Goal: Navigation & Orientation: Find specific page/section

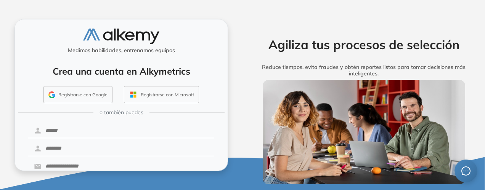
click at [77, 99] on button "Registrarse con Google" at bounding box center [77, 95] width 69 height 18
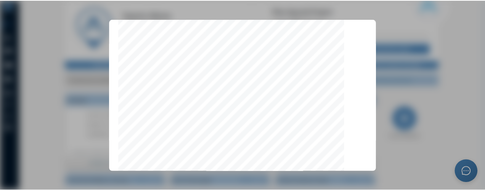
scroll to position [2474, 0]
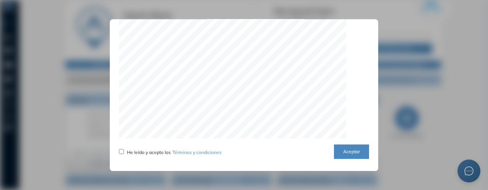
click at [342, 151] on button "Aceptar" at bounding box center [351, 152] width 35 height 15
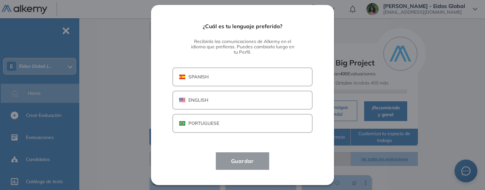
click at [229, 77] on button "SPANISH" at bounding box center [242, 76] width 140 height 19
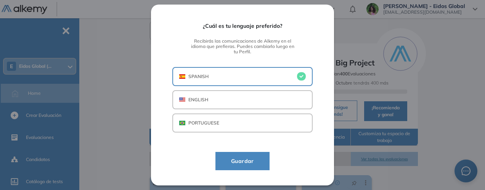
click at [248, 166] on button "Guardar" at bounding box center [242, 161] width 54 height 18
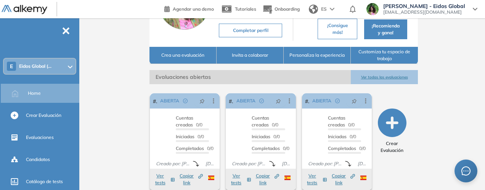
scroll to position [135, 0]
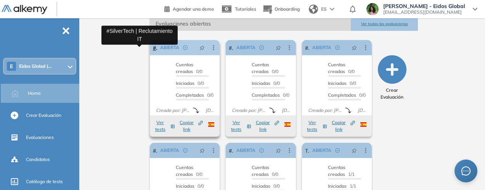
click at [153, 55] on link "#SilverTech | Reclutamiento IT" at bounding box center [155, 47] width 4 height 15
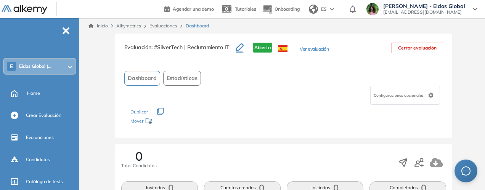
click at [139, 76] on span "Dashboard" at bounding box center [142, 78] width 29 height 8
click at [134, 25] on span "Alkymetrics" at bounding box center [128, 26] width 25 height 6
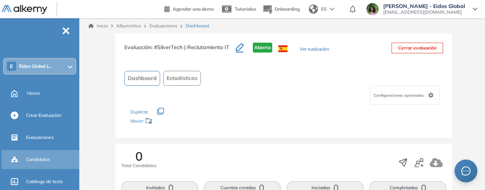
click at [48, 162] on span "Candidatos" at bounding box center [38, 159] width 24 height 7
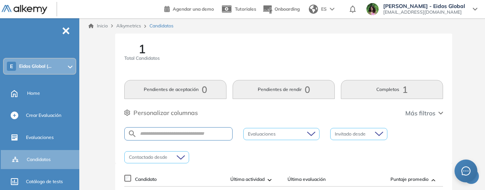
scroll to position [56, 0]
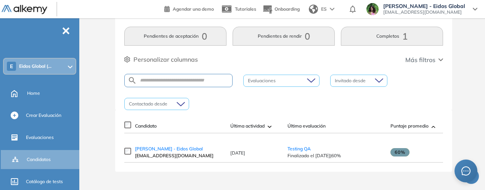
click at [50, 65] on span "Eidos Global (..." at bounding box center [35, 66] width 32 height 6
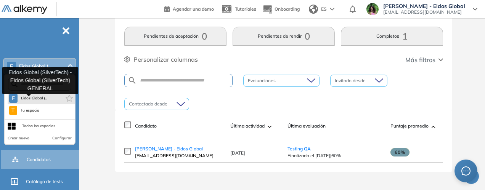
click at [44, 99] on span "Eidos Global (..." at bounding box center [34, 98] width 27 height 6
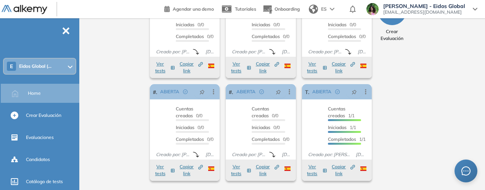
scroll to position [201, 0]
click at [309, 93] on link "Testing QA" at bounding box center [307, 91] width 4 height 15
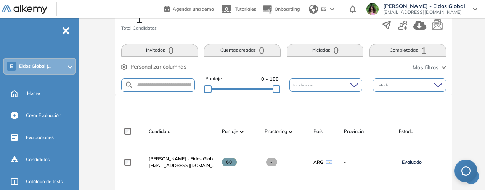
scroll to position [141, 0]
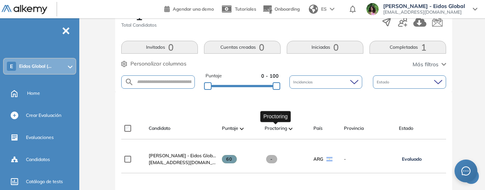
click at [284, 129] on span "Proctoring" at bounding box center [276, 128] width 22 height 7
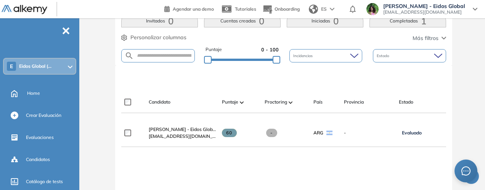
scroll to position [159, 0]
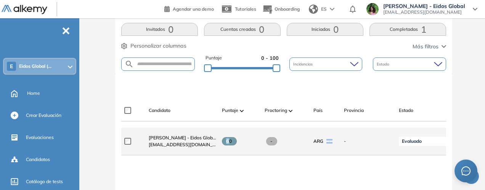
click at [233, 141] on span "60" at bounding box center [229, 141] width 15 height 8
click at [232, 141] on span "60" at bounding box center [229, 141] width 15 height 8
drag, startPoint x: 232, startPoint y: 141, endPoint x: 223, endPoint y: 140, distance: 8.6
click at [223, 140] on div "60" at bounding box center [240, 141] width 37 height 8
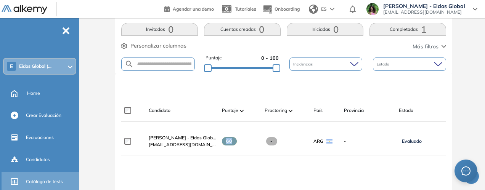
click at [45, 182] on span "Catálogo de tests" at bounding box center [44, 181] width 37 height 7
